Goal: Task Accomplishment & Management: Use online tool/utility

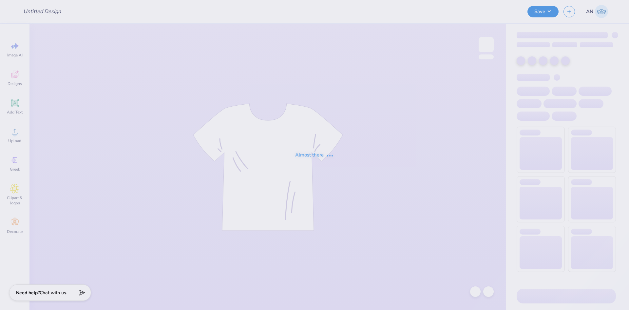
type input "Bucknell Theta Fall Date Party 2025"
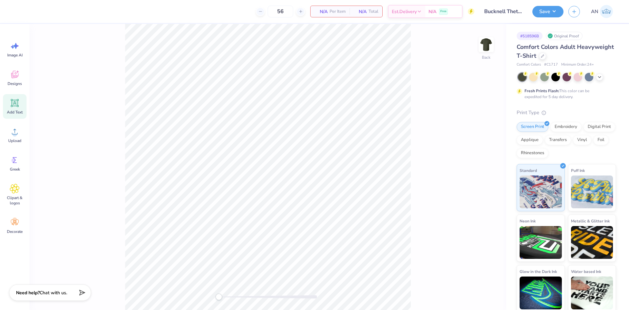
click at [17, 105] on icon at bounding box center [15, 103] width 6 height 6
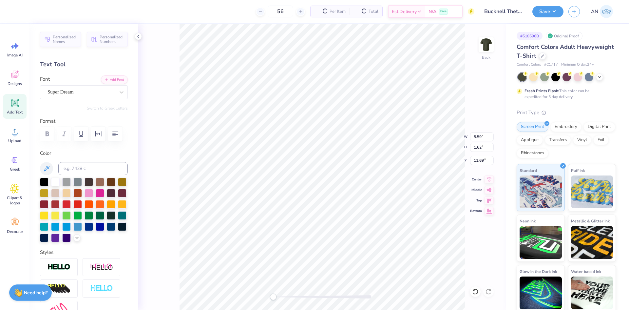
scroll to position [6, 1]
type textarea "Theta"
click at [116, 92] on div at bounding box center [122, 92] width 12 height 12
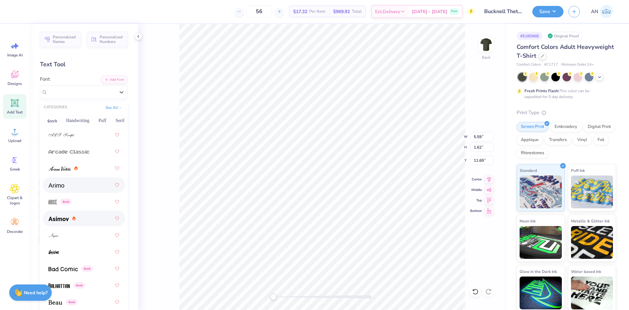
scroll to position [426, 0]
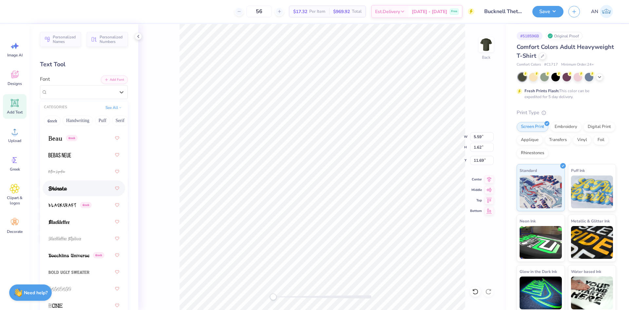
click at [93, 188] on div at bounding box center [84, 188] width 71 height 12
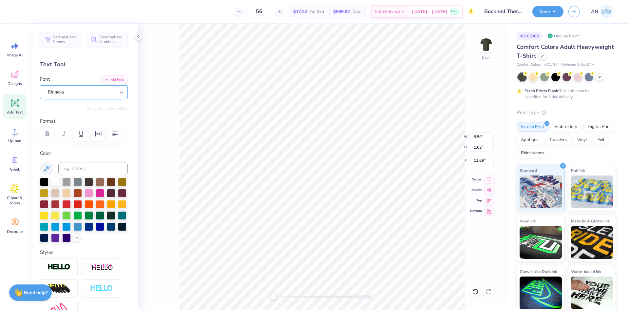
click at [118, 94] on icon at bounding box center [121, 92] width 7 height 7
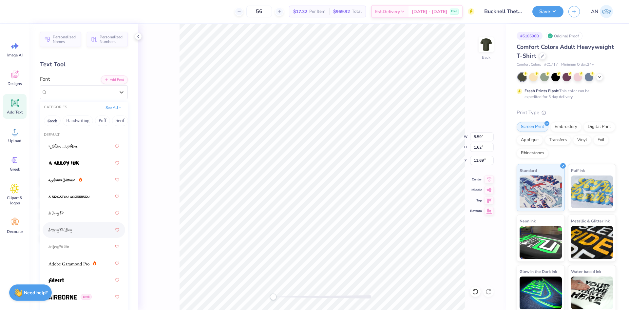
scroll to position [164, 0]
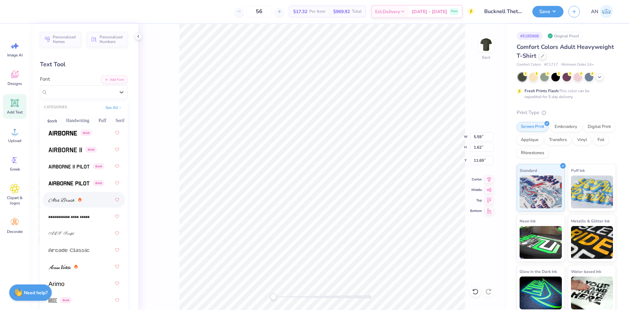
click at [91, 197] on div at bounding box center [84, 200] width 71 height 12
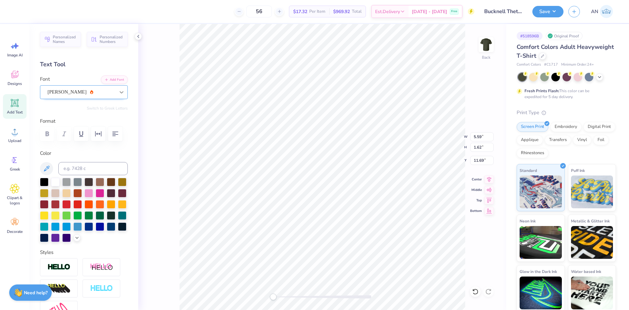
click at [116, 93] on div at bounding box center [122, 92] width 12 height 12
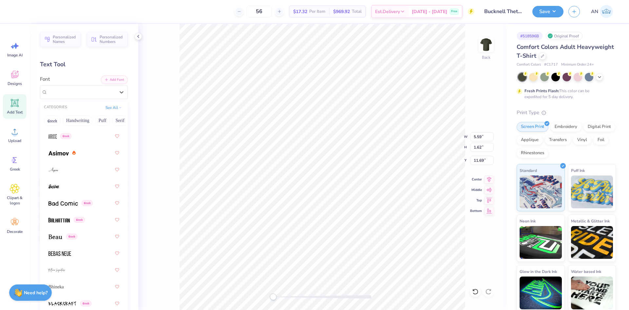
scroll to position [360, 0]
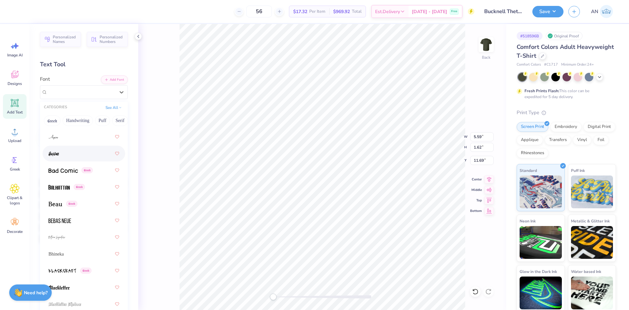
click at [82, 152] on div at bounding box center [84, 153] width 71 height 12
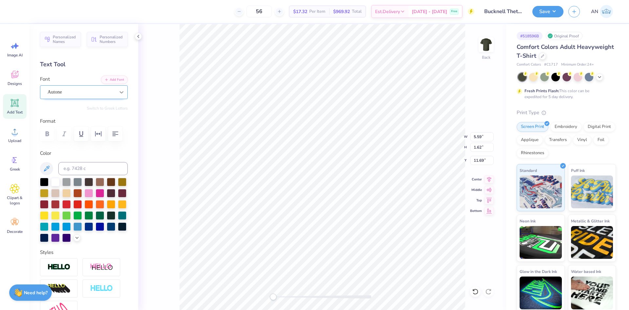
click at [118, 90] on icon at bounding box center [121, 92] width 7 height 7
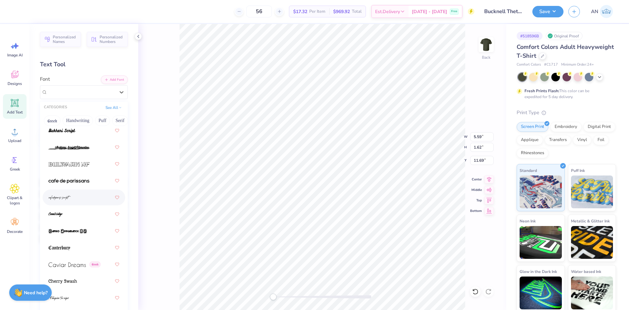
scroll to position [918, 0]
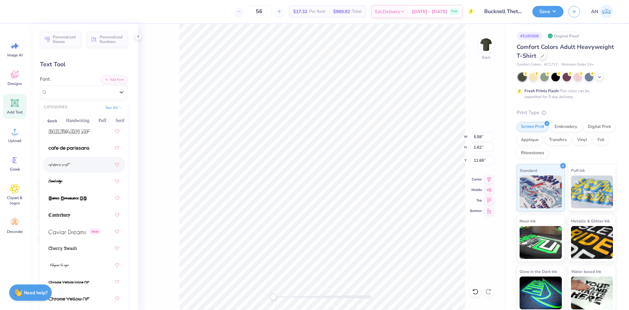
click at [81, 169] on div at bounding box center [84, 165] width 71 height 12
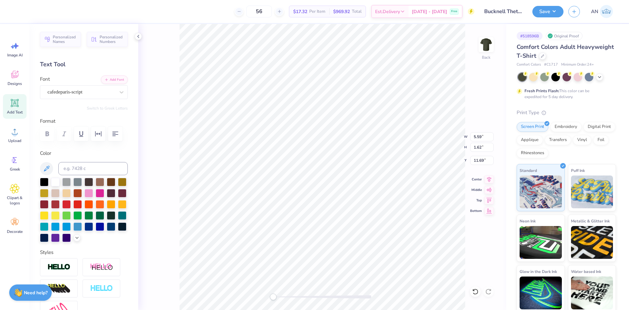
click at [160, 14] on div "56 $17.32 Per Item $969.92 Total Est. Delivery [DATE] - [DATE] Free" at bounding box center [246, 11] width 457 height 23
click at [16, 133] on circle at bounding box center [14, 134] width 5 height 5
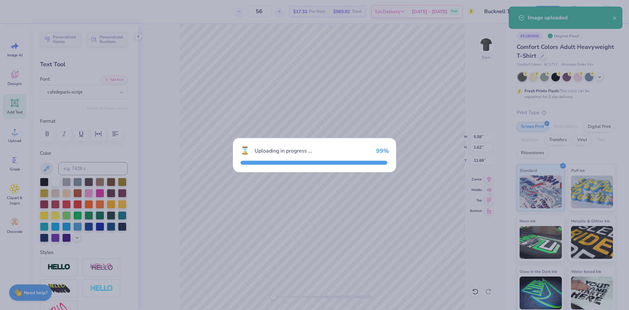
type input "14.17"
type input "8.33"
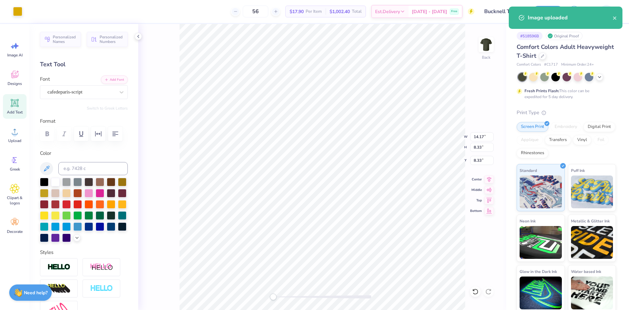
type input "9.11"
type input "5.36"
type input "11.31"
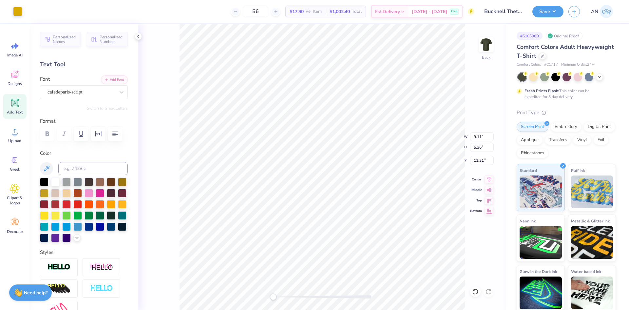
type input "6.29"
type input "3.70"
type input "4.66"
type input "6.29"
type input "3.70"
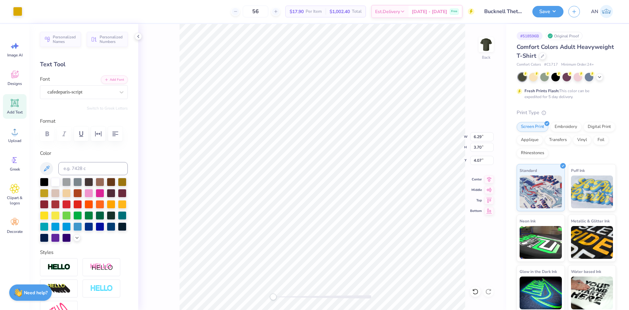
type input "4.07"
click at [307, 181] on li "Duplicate" at bounding box center [320, 185] width 51 height 13
type input "3.43"
type textarea "Fall Date Party"
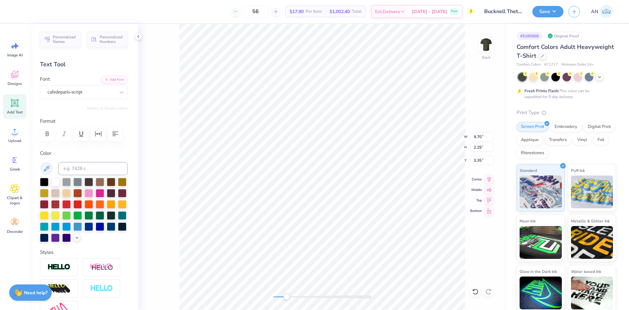
type input "4.76"
type input "1.10"
type input "4.49"
click at [118, 92] on icon at bounding box center [121, 92] width 7 height 7
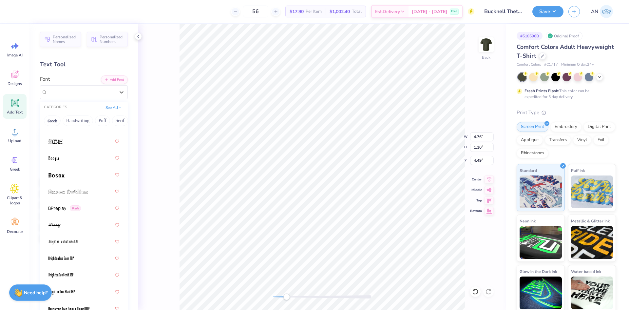
scroll to position [754, 0]
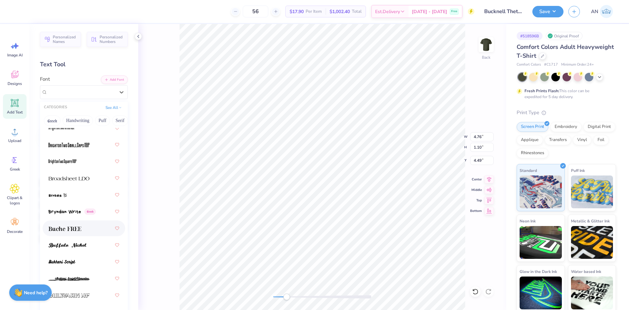
click at [83, 230] on div at bounding box center [84, 228] width 71 height 12
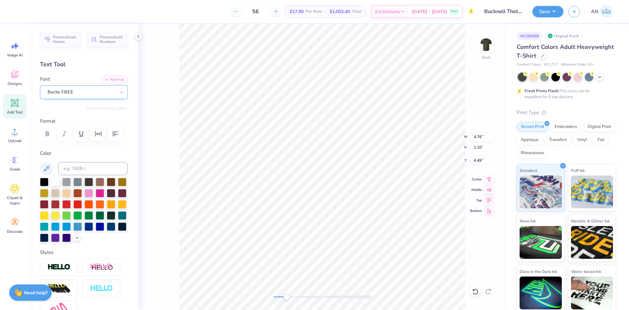
click at [107, 89] on div "Buche FREE" at bounding box center [81, 92] width 69 height 10
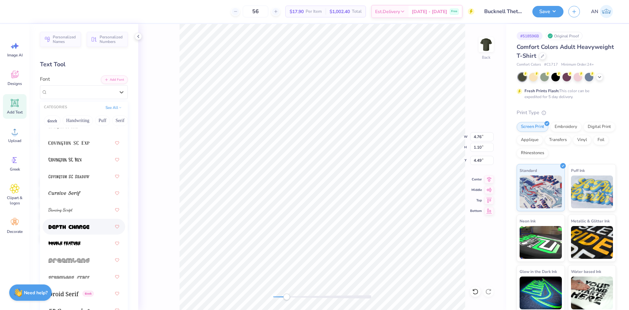
scroll to position [1639, 0]
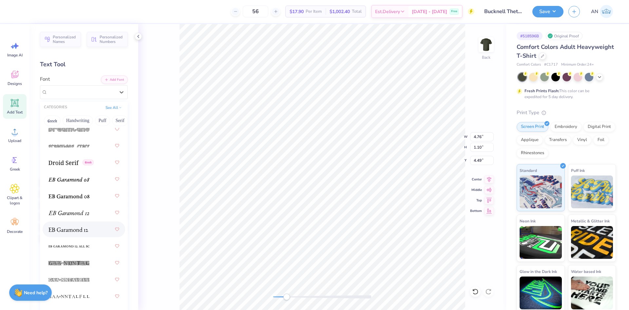
click at [92, 228] on div at bounding box center [84, 229] width 71 height 12
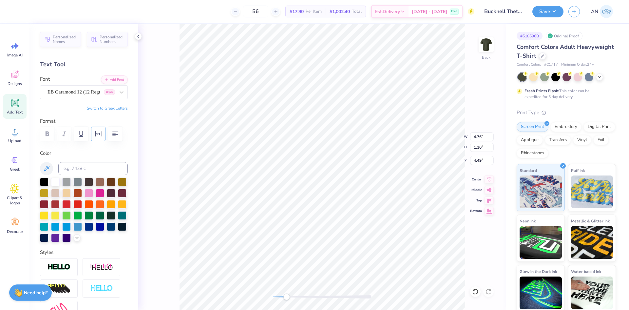
click at [101, 134] on icon "button" at bounding box center [98, 134] width 8 height 8
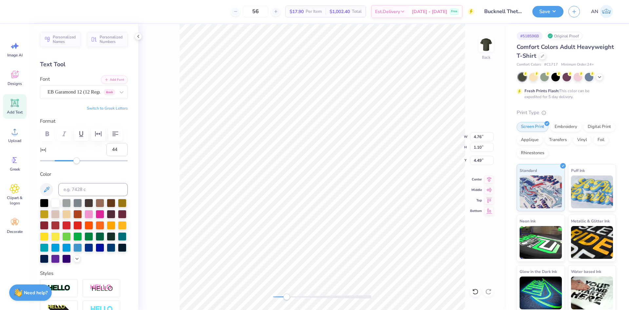
type input "45"
drag, startPoint x: 54, startPoint y: 161, endPoint x: 85, endPoint y: 165, distance: 30.8
click at [85, 165] on div "Personalized Names Personalized Numbers Text Tool Add Font Font EB Garamond 12 …" at bounding box center [83, 167] width 109 height 286
type input "6.02"
type input "0.50"
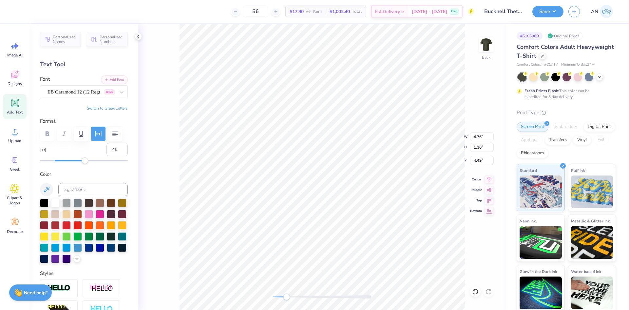
type input "8.05"
type input "0"
click at [118, 93] on icon at bounding box center [121, 92] width 7 height 7
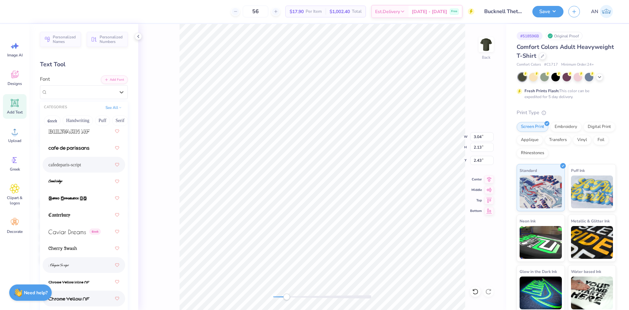
scroll to position [1049, 0]
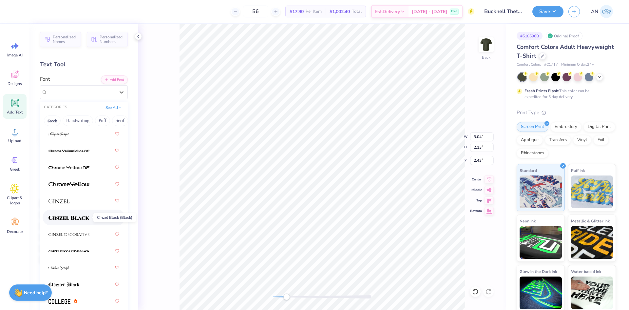
click at [81, 218] on img at bounding box center [69, 217] width 41 height 5
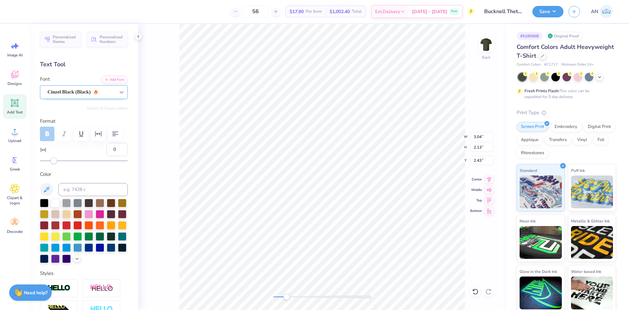
click at [118, 91] on icon at bounding box center [121, 92] width 7 height 7
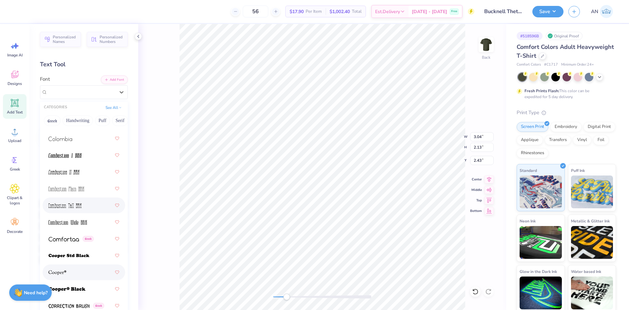
scroll to position [1442, 0]
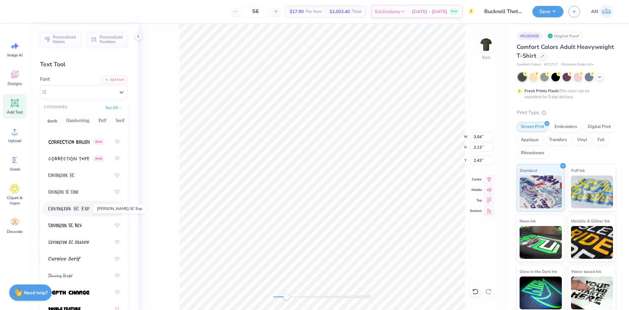
click at [83, 211] on img at bounding box center [69, 208] width 41 height 5
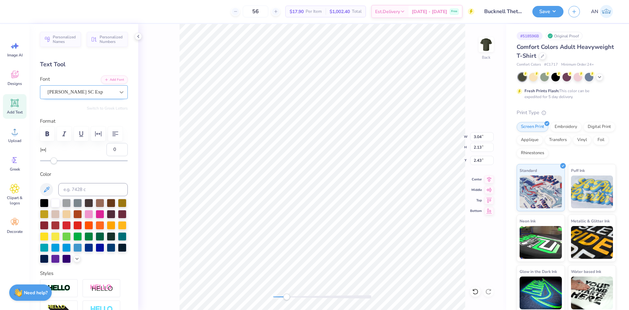
click at [118, 94] on icon at bounding box center [121, 92] width 7 height 7
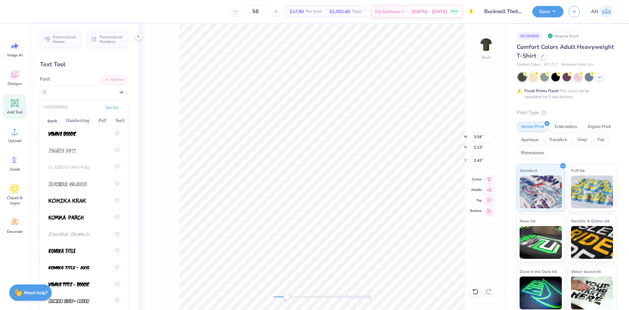
scroll to position [3441, 0]
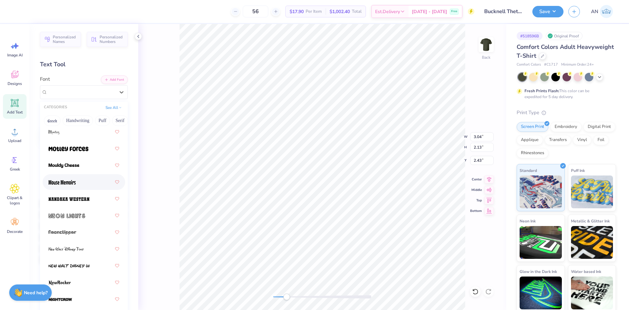
click at [80, 180] on div at bounding box center [84, 182] width 71 height 12
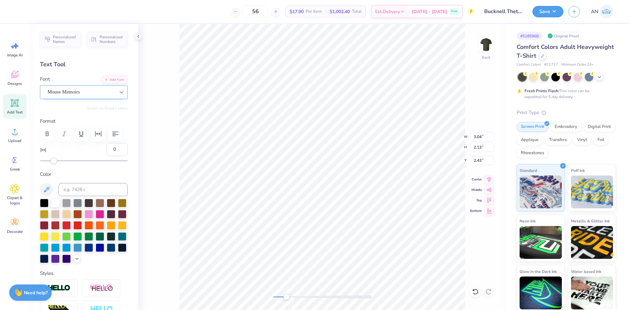
click at [118, 91] on icon at bounding box center [121, 92] width 7 height 7
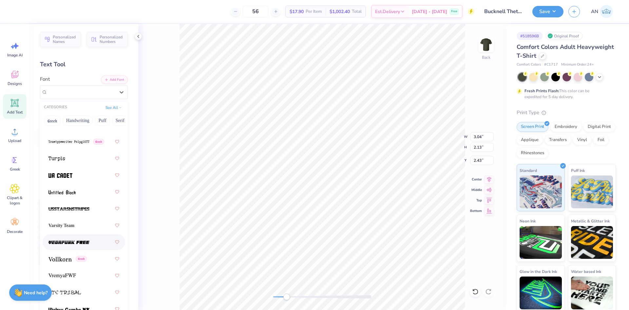
scroll to position [4787, 0]
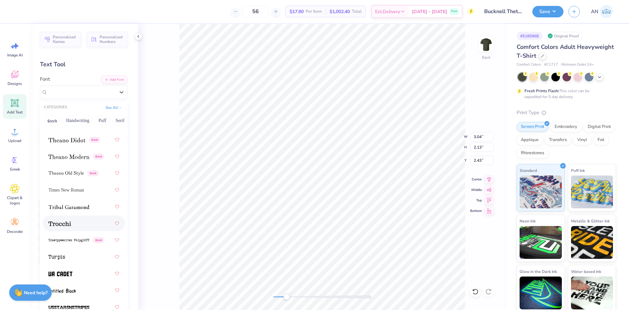
click at [76, 222] on div at bounding box center [84, 223] width 71 height 12
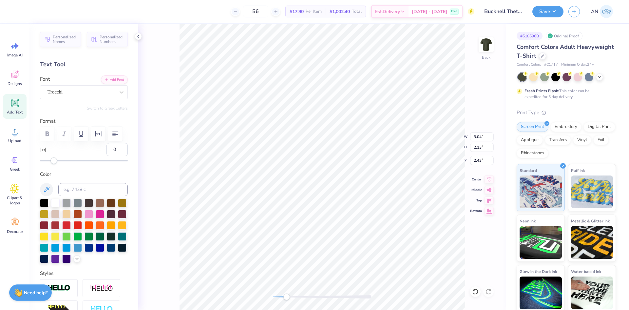
scroll to position [6, 1]
type textarea "THETA"
click at [118, 93] on icon at bounding box center [121, 92] width 7 height 7
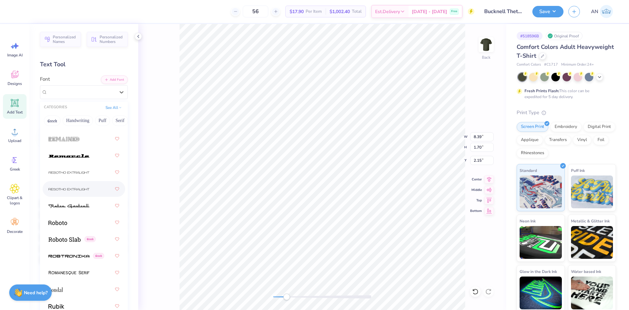
scroll to position [4037, 0]
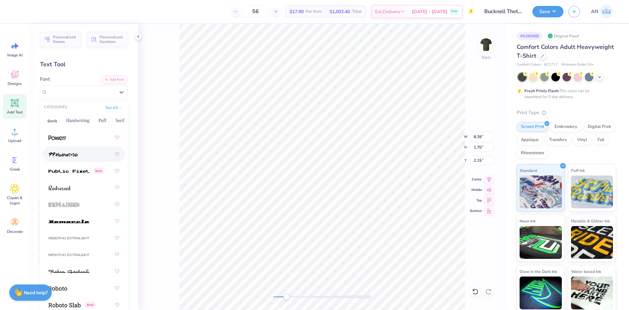
click at [78, 153] on img at bounding box center [63, 154] width 29 height 5
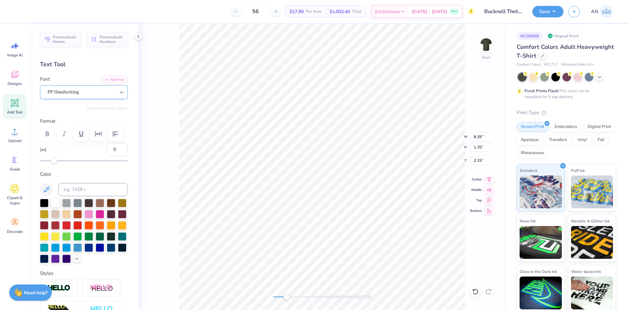
click at [116, 93] on div at bounding box center [122, 92] width 12 height 12
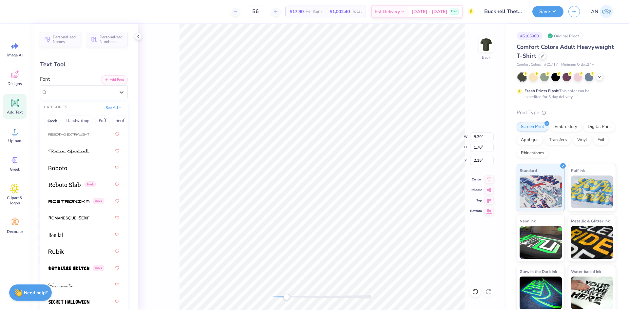
scroll to position [4176, 0]
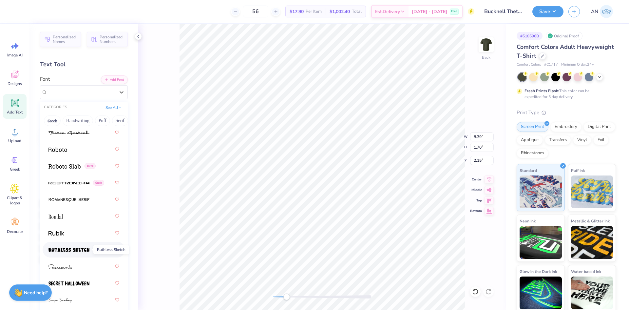
click at [82, 247] on span at bounding box center [69, 249] width 41 height 7
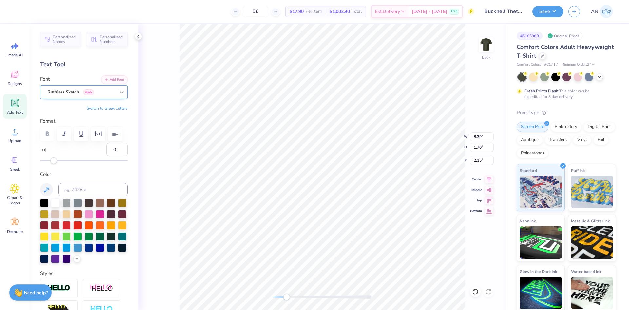
click at [119, 89] on icon at bounding box center [121, 92] width 7 height 7
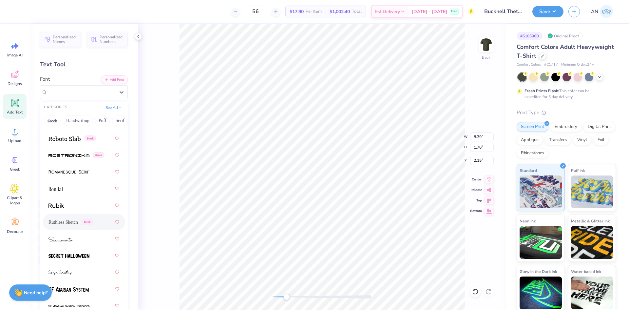
scroll to position [4194, 0]
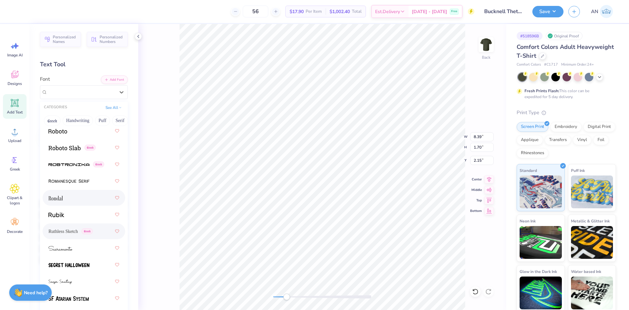
click at [83, 194] on div at bounding box center [84, 198] width 71 height 12
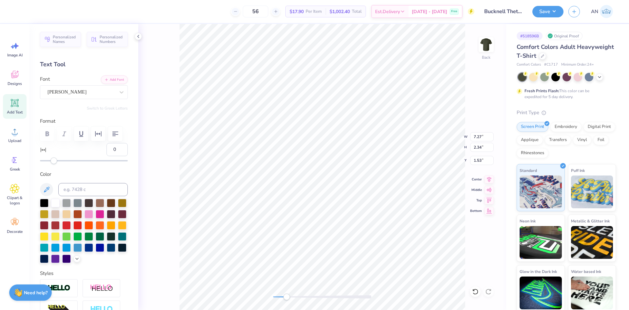
type input "7.27"
type input "2.34"
type input "1.53"
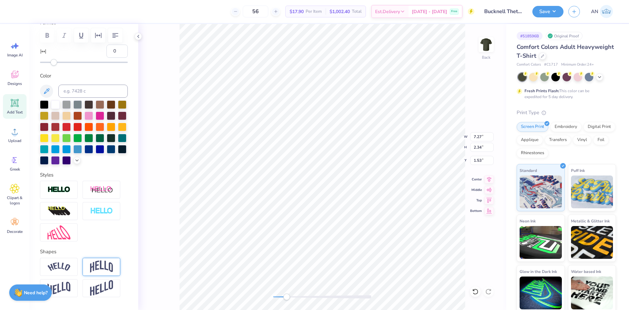
click at [100, 273] on img at bounding box center [101, 266] width 23 height 12
click at [68, 271] on div at bounding box center [59, 267] width 38 height 18
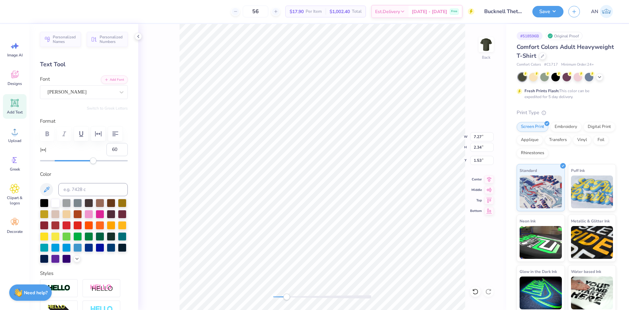
type input "61"
drag, startPoint x: 55, startPoint y: 162, endPoint x: 96, endPoint y: 160, distance: 40.3
click at [96, 160] on div "Accessibility label" at bounding box center [96, 160] width 7 height 7
type input "74"
drag, startPoint x: 101, startPoint y: 162, endPoint x: 105, endPoint y: 163, distance: 4.0
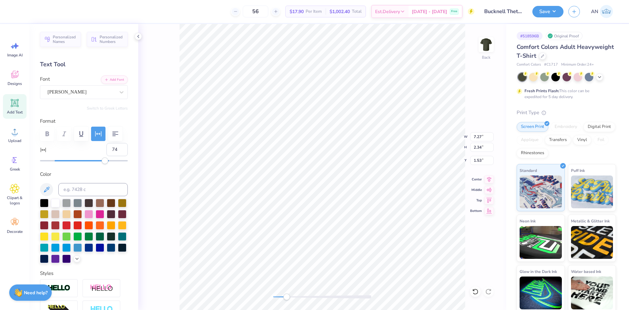
click at [105, 163] on div "Accessibility label" at bounding box center [105, 160] width 7 height 7
type input "6.12"
type input "1.53"
type input "0.95"
type input "6.12"
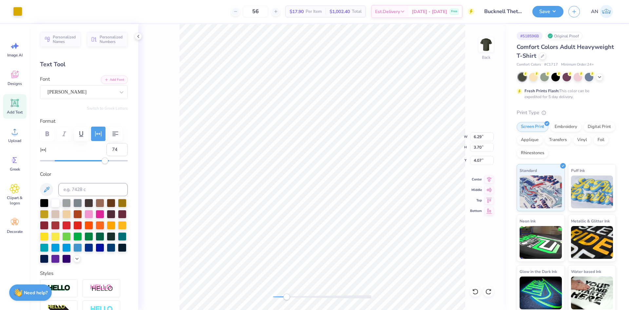
type input "1.53"
type input "3.00"
type input "89"
drag, startPoint x: 107, startPoint y: 163, endPoint x: 115, endPoint y: 163, distance: 8.8
click at [115, 163] on div "Accessibility label" at bounding box center [115, 160] width 7 height 7
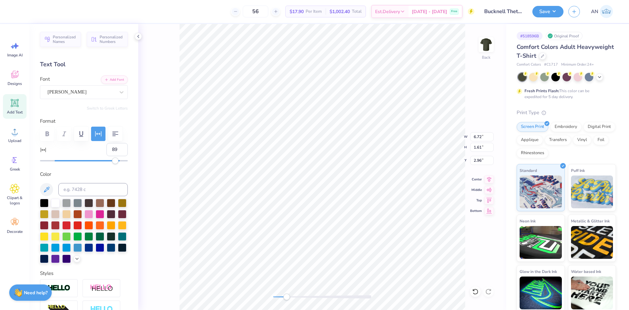
type input "7.92"
type input "1.90"
type input "2.61"
type input "6.29"
type input "3.70"
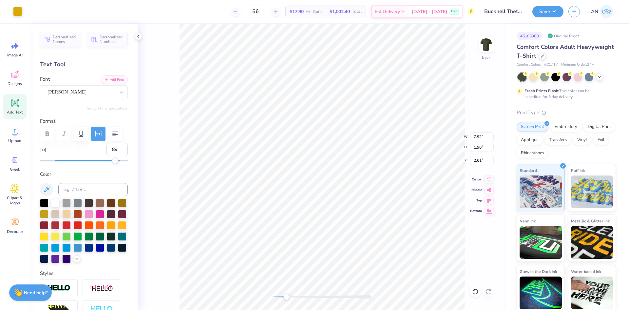
type input "4.07"
click at [28, 10] on div at bounding box center [29, 10] width 9 height 9
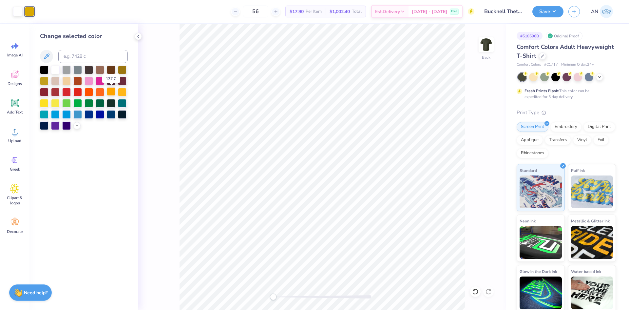
click at [111, 90] on div at bounding box center [111, 91] width 9 height 9
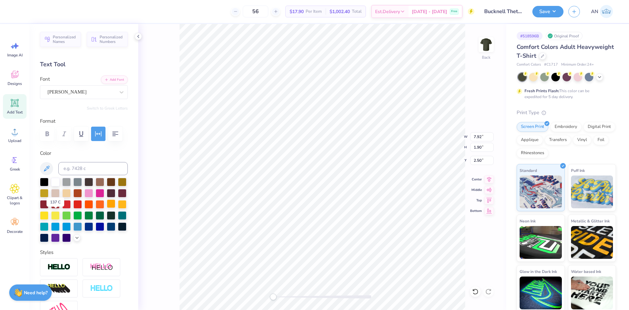
click at [107, 208] on div at bounding box center [111, 203] width 9 height 9
type input "6.02"
type input "0.50"
type input "8.00"
click at [107, 208] on div at bounding box center [111, 203] width 9 height 9
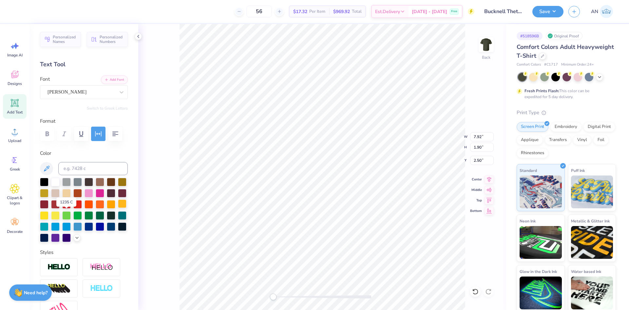
click at [118, 208] on div at bounding box center [122, 203] width 9 height 9
type input "6.29"
type input "3.70"
type input "3.83"
click at [118, 208] on div at bounding box center [122, 203] width 9 height 9
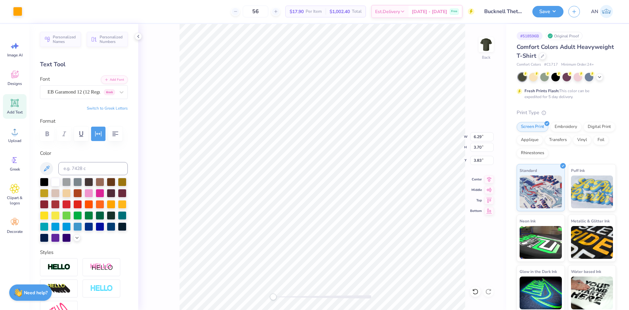
type input "6.29"
type input "3.70"
type input "3.83"
click at [118, 208] on div at bounding box center [122, 203] width 9 height 9
click at [28, 8] on div at bounding box center [29, 10] width 9 height 9
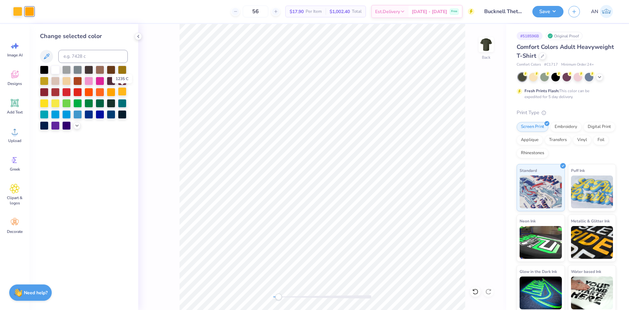
click at [120, 91] on div at bounding box center [122, 91] width 9 height 9
click at [161, 116] on div "Back" at bounding box center [322, 167] width 368 height 286
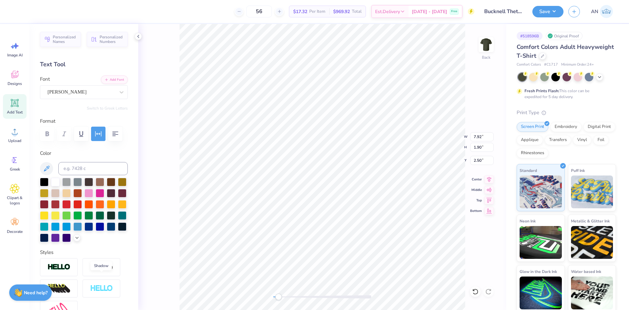
scroll to position [108, 0]
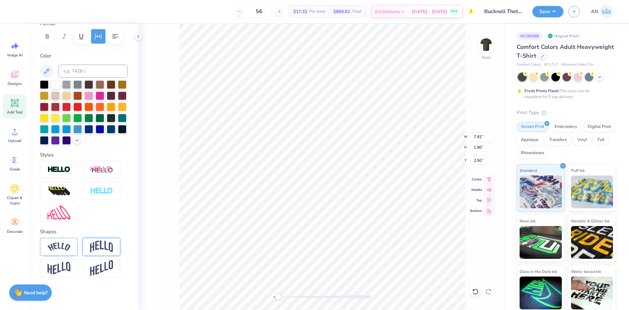
click at [106, 250] on img at bounding box center [101, 246] width 23 height 12
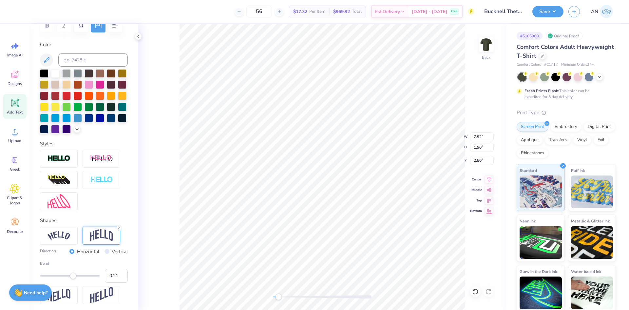
type input "0.19"
click at [72, 279] on div at bounding box center [70, 275] width 60 height 7
type input "7.62"
type input "1.54"
type input "2.61"
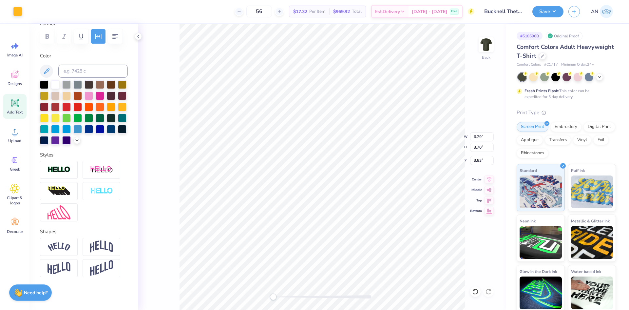
type input "6.29"
type input "3.70"
type input "3.83"
type input "7.62"
type input "1.54"
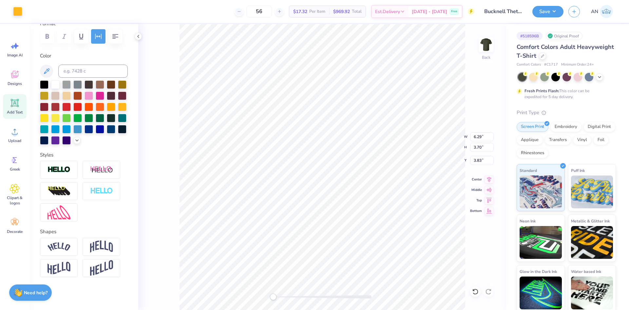
type input "2.53"
click at [107, 251] on img at bounding box center [101, 246] width 23 height 12
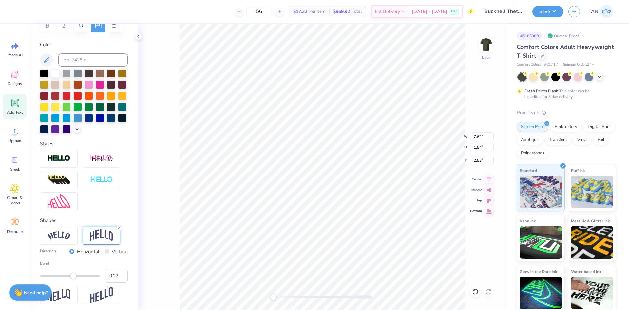
type input "0.25"
click at [74, 279] on div "Accessibility label" at bounding box center [74, 275] width 7 height 7
type input "6.86"
type input "5.52"
type input "3.00"
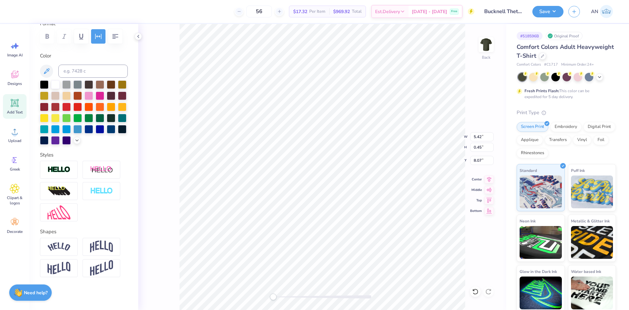
scroll to position [6, 1]
type textarea "FALL DATE PARTY"
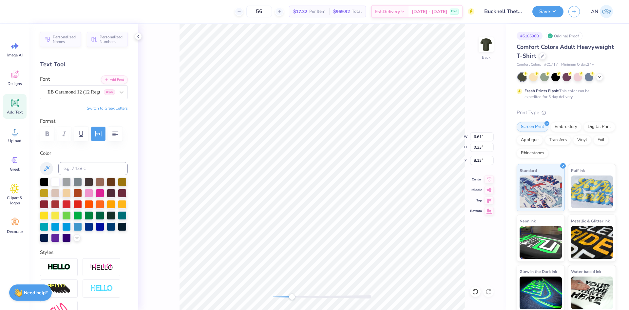
click at [101, 133] on icon "button" at bounding box center [98, 134] width 8 height 8
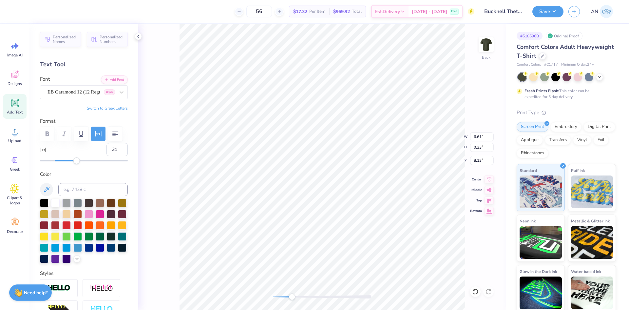
type input "30"
drag, startPoint x: 84, startPoint y: 162, endPoint x: 74, endPoint y: 164, distance: 9.3
click at [74, 164] on div "Accessibility label" at bounding box center [74, 160] width 7 height 7
click at [70, 164] on div "Personalized Names Personalized Numbers Text Tool Add Font Font EB Garamond 12 …" at bounding box center [83, 167] width 109 height 286
type input "27"
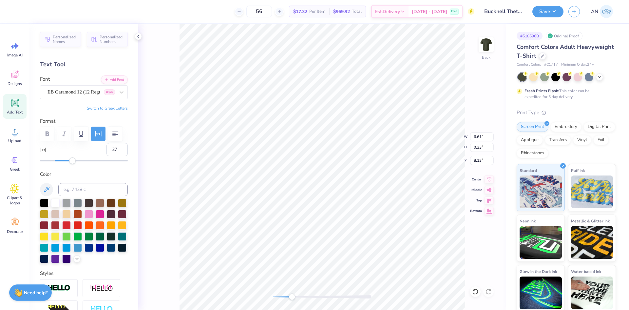
click at [72, 161] on div "Accessibility label" at bounding box center [72, 160] width 7 height 7
type input "89"
click at [543, 13] on button "Save" at bounding box center [548, 10] width 31 height 11
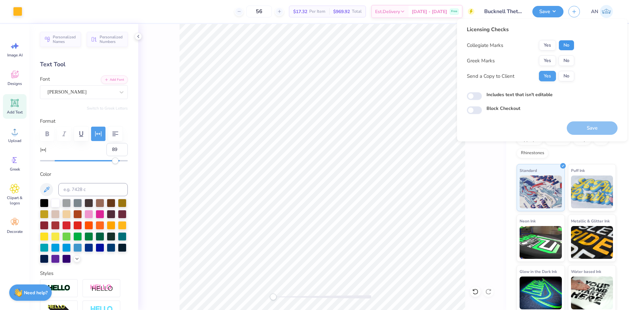
click at [566, 42] on button "No" at bounding box center [567, 45] width 16 height 10
click at [555, 60] on button "Yes" at bounding box center [547, 60] width 17 height 10
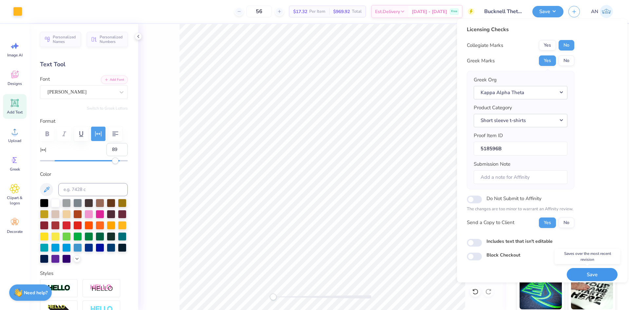
click at [593, 276] on button "Save" at bounding box center [592, 274] width 51 height 13
